Goal: Transaction & Acquisition: Purchase product/service

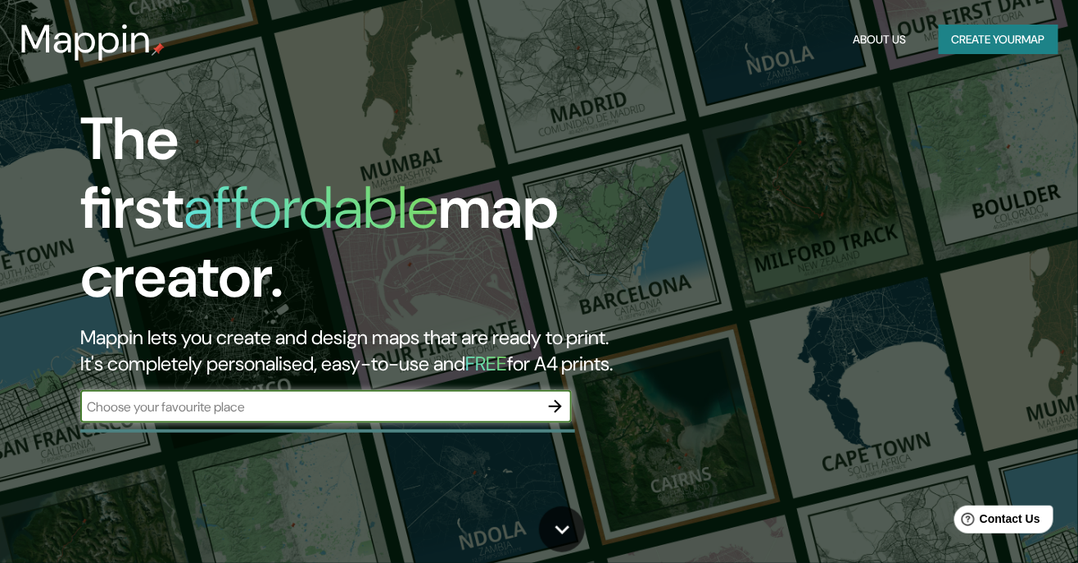
click at [408, 397] on input "text" at bounding box center [309, 406] width 459 height 19
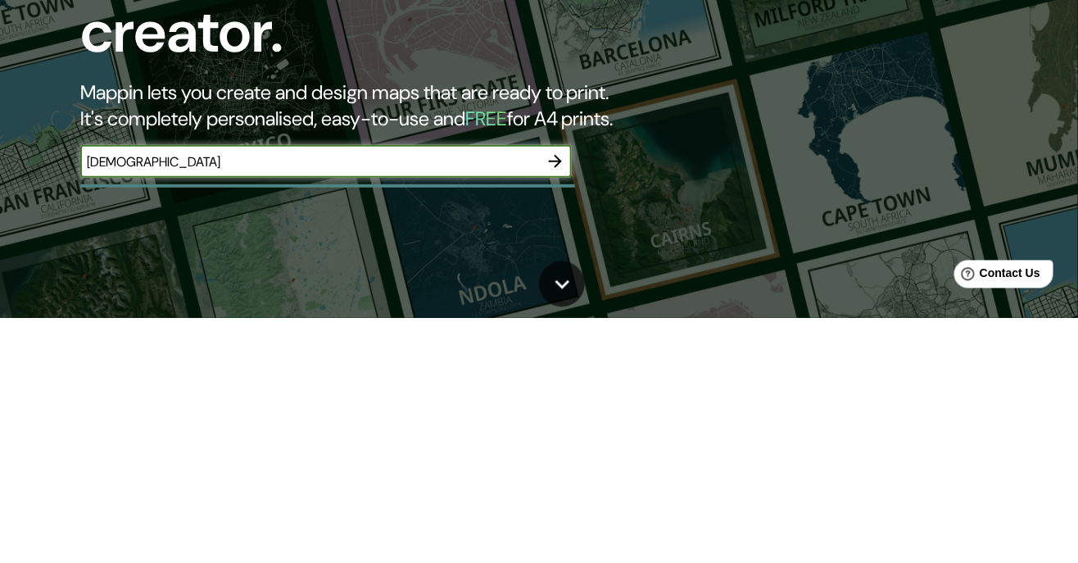
type input "[DEMOGRAPHIC_DATA]"
click at [559, 398] on icon "button" at bounding box center [556, 407] width 20 height 20
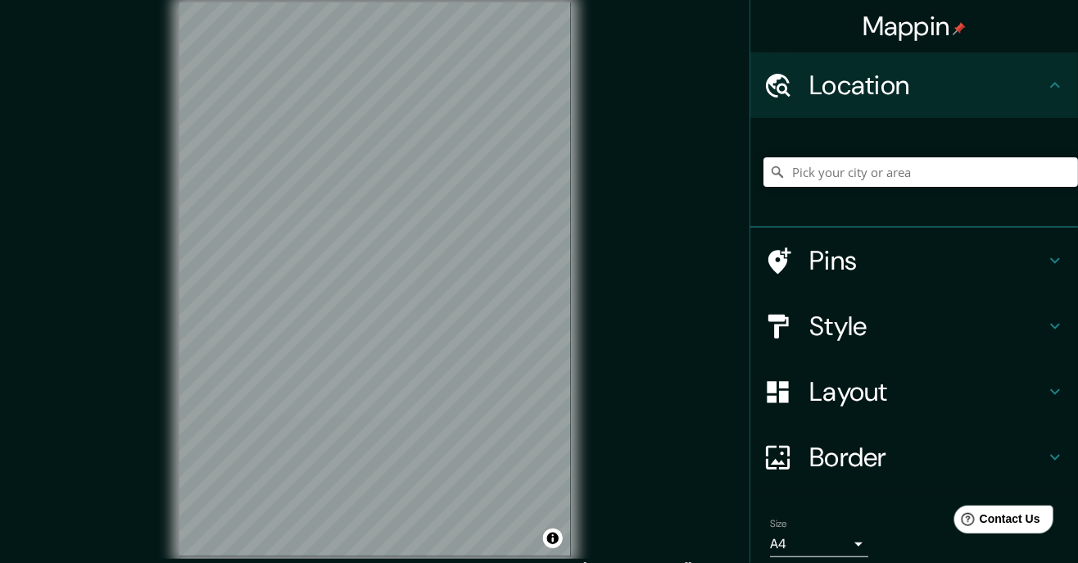
click at [868, 328] on h4 "Style" at bounding box center [927, 326] width 236 height 33
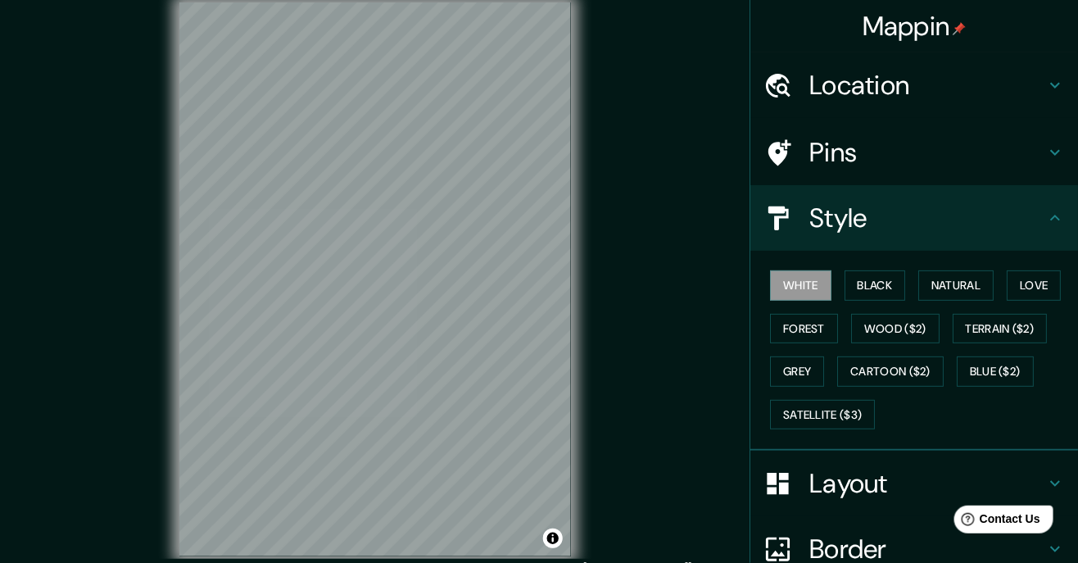
click at [863, 283] on button "Black" at bounding box center [875, 285] width 61 height 30
click at [814, 279] on button "White" at bounding box center [800, 285] width 61 height 30
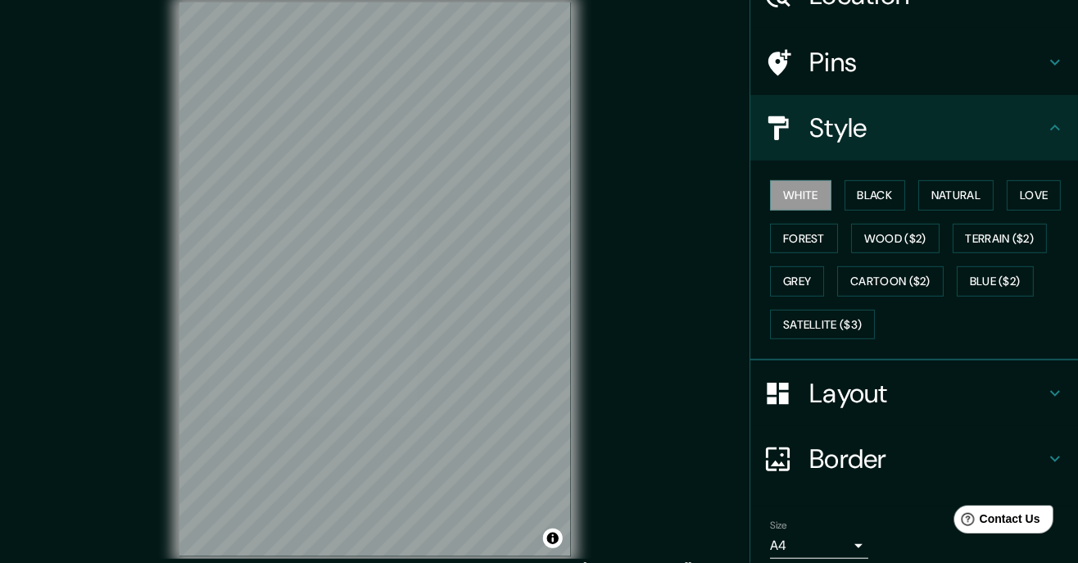
click at [882, 405] on h4 "Layout" at bounding box center [927, 393] width 236 height 33
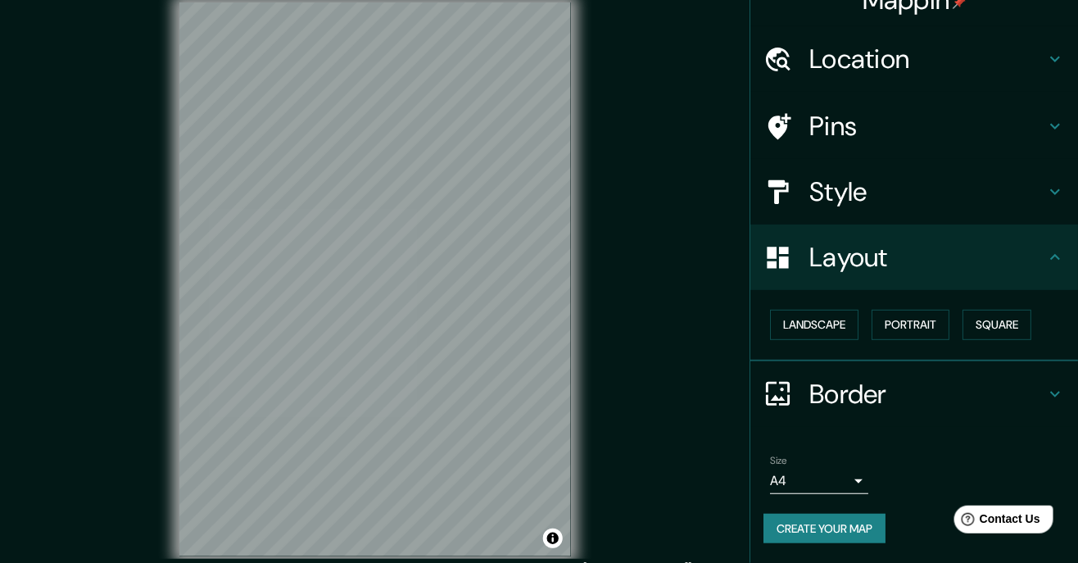
scroll to position [25, 0]
